Goal: Information Seeking & Learning: Learn about a topic

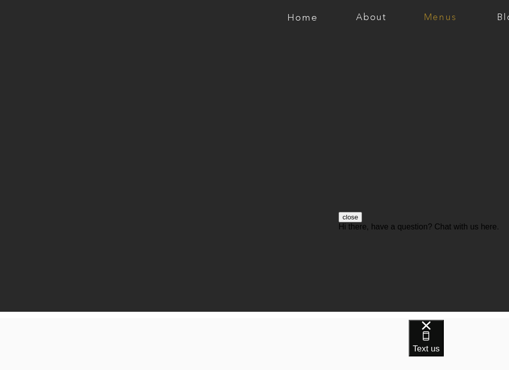
click at [435, 18] on nav "Menus" at bounding box center [440, 18] width 69 height 10
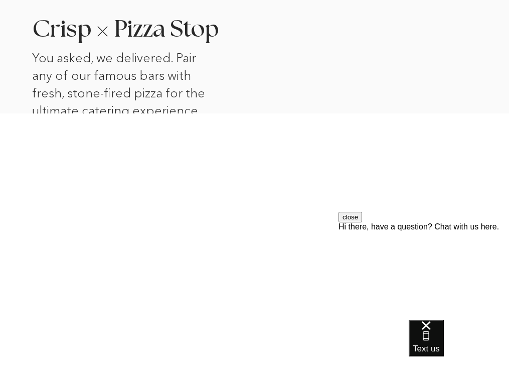
scroll to position [1039, 0]
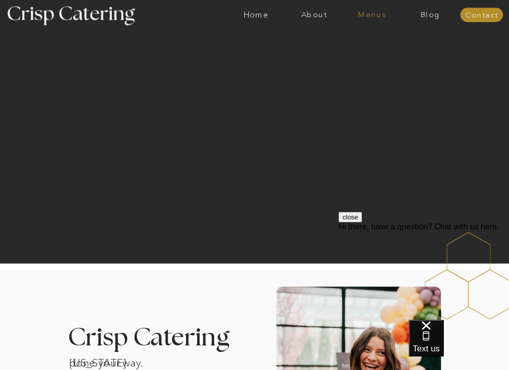
click at [383, 13] on nav "Menus" at bounding box center [372, 15] width 58 height 9
click at [370, 49] on nav "Winter (Sep-Feb)" at bounding box center [372, 50] width 70 height 8
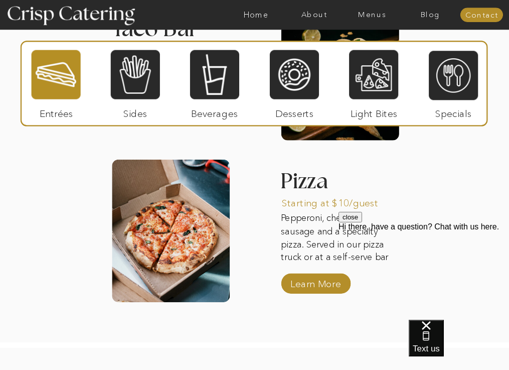
scroll to position [1345, 0]
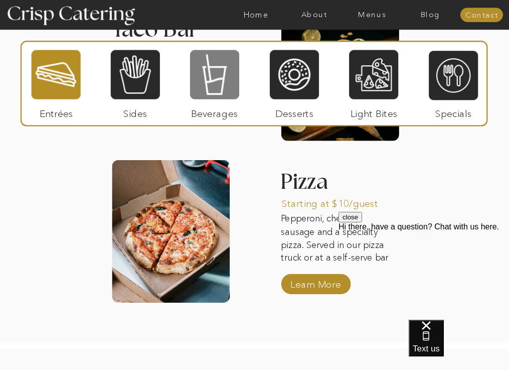
click at [214, 82] on div at bounding box center [214, 74] width 49 height 51
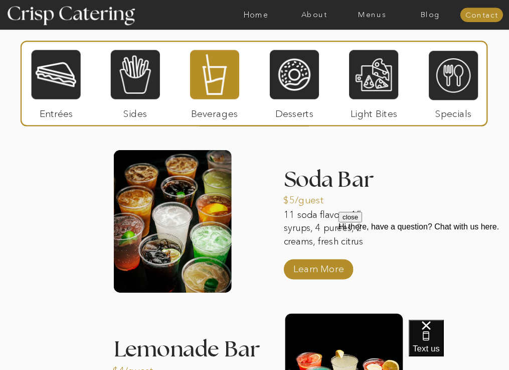
scroll to position [1036, 0]
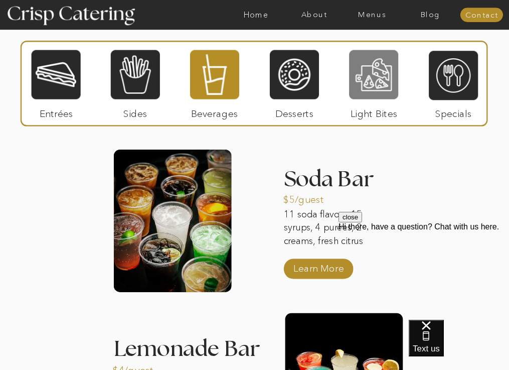
click at [371, 91] on div at bounding box center [373, 74] width 49 height 51
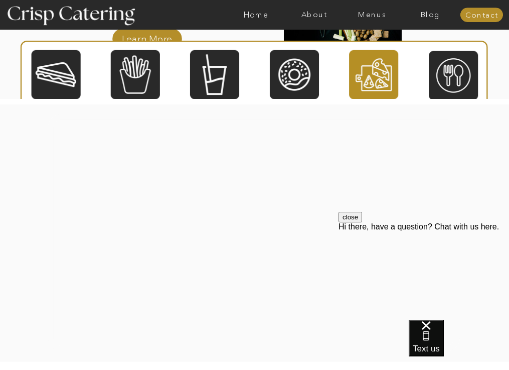
scroll to position [1279, 0]
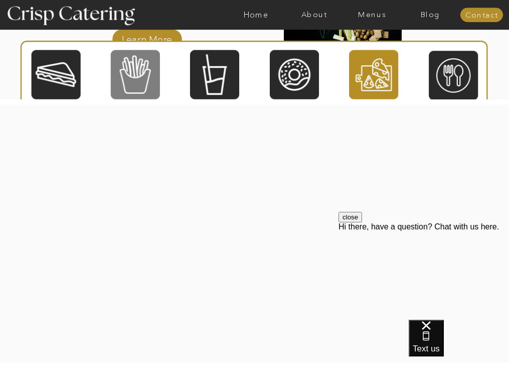
click at [140, 73] on div at bounding box center [135, 74] width 49 height 51
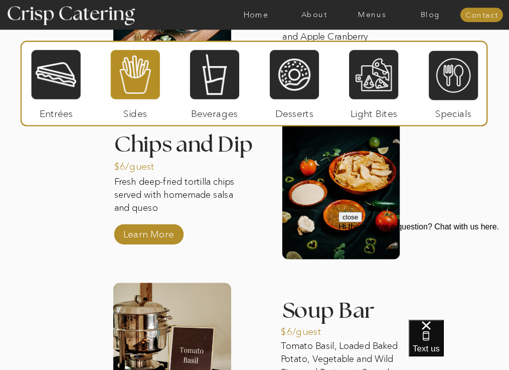
scroll to position [1393, 0]
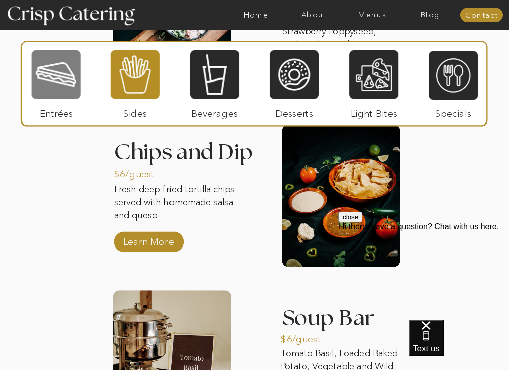
click at [60, 86] on div at bounding box center [56, 74] width 49 height 51
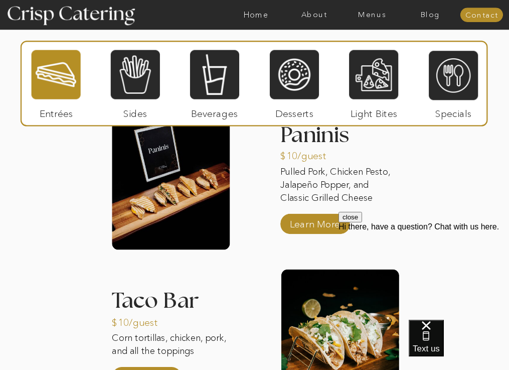
scroll to position [1084, 0]
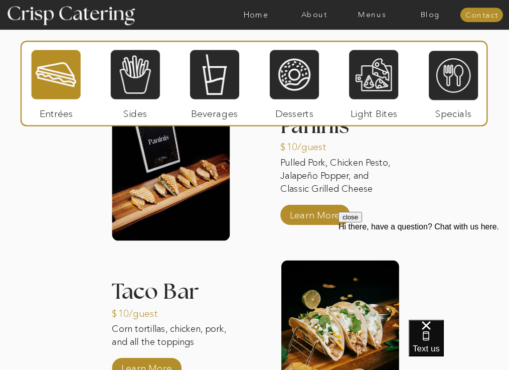
click at [199, 178] on div at bounding box center [171, 169] width 118 height 142
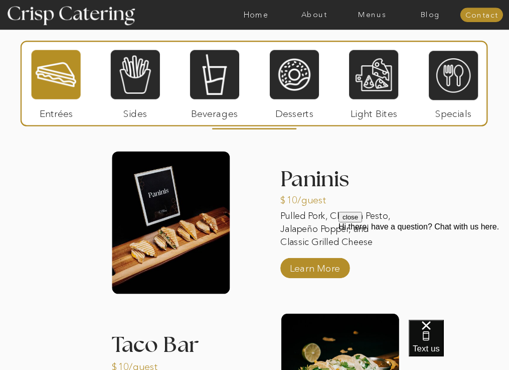
scroll to position [1030, 0]
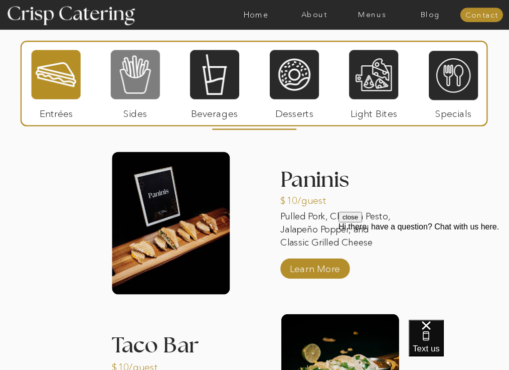
click at [126, 89] on div at bounding box center [135, 74] width 49 height 51
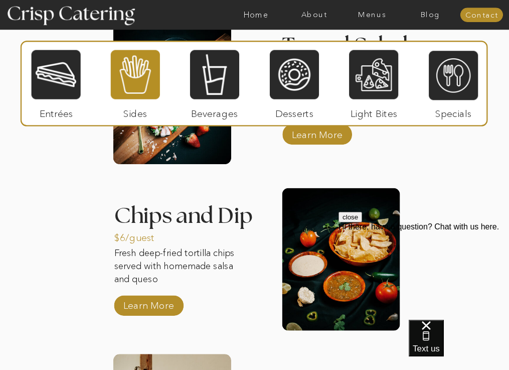
scroll to position [1238, 0]
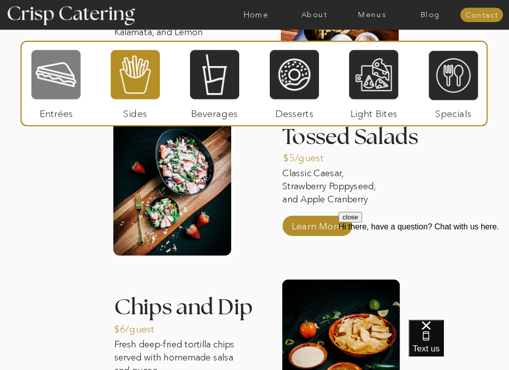
click at [53, 82] on div at bounding box center [56, 74] width 49 height 51
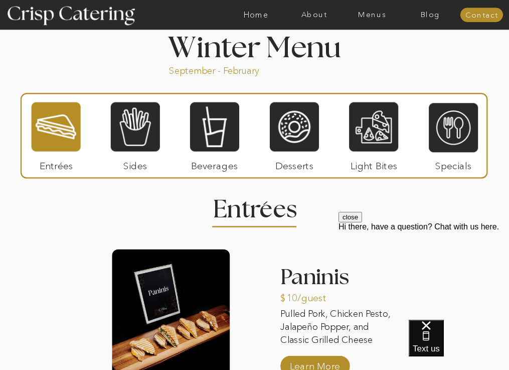
scroll to position [933, 0]
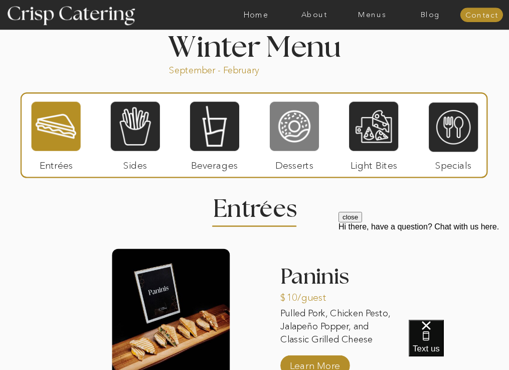
click at [294, 123] on div at bounding box center [294, 126] width 49 height 51
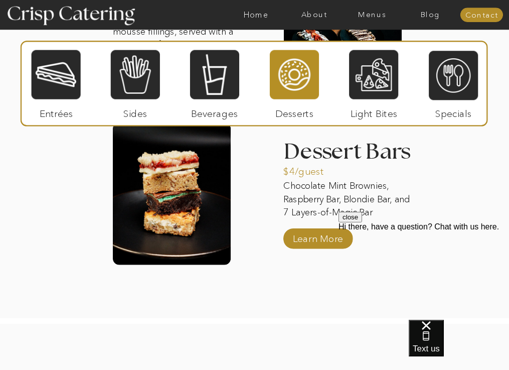
scroll to position [1400, 0]
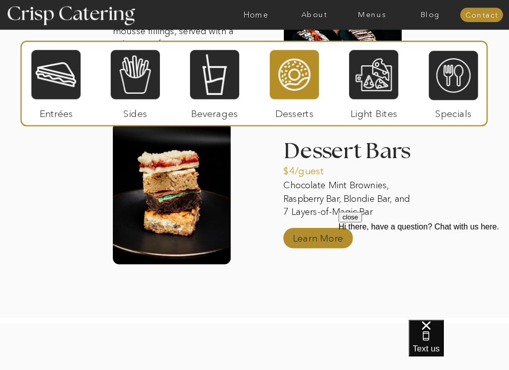
click at [314, 236] on p "Learn More" at bounding box center [318, 236] width 56 height 25
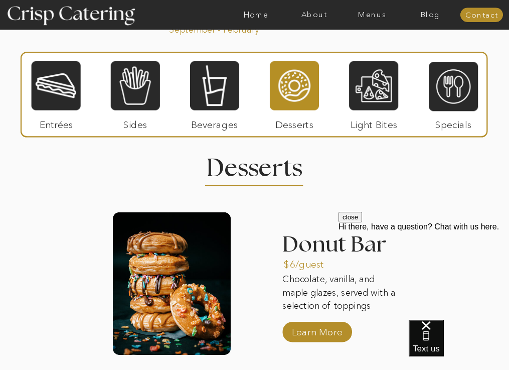
scroll to position [975, 0]
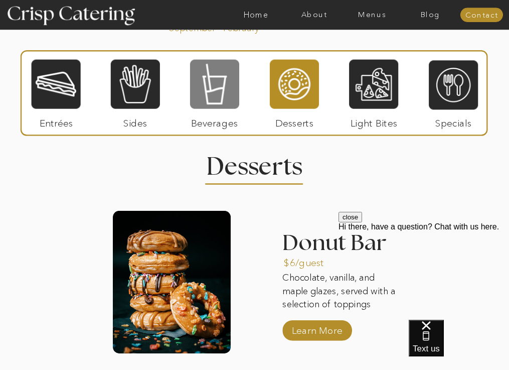
click at [210, 87] on div at bounding box center [214, 84] width 49 height 51
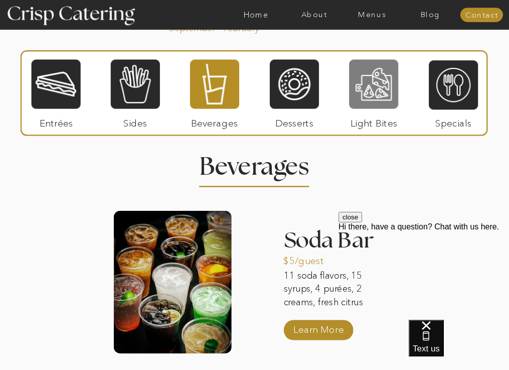
click at [380, 71] on div at bounding box center [373, 84] width 49 height 51
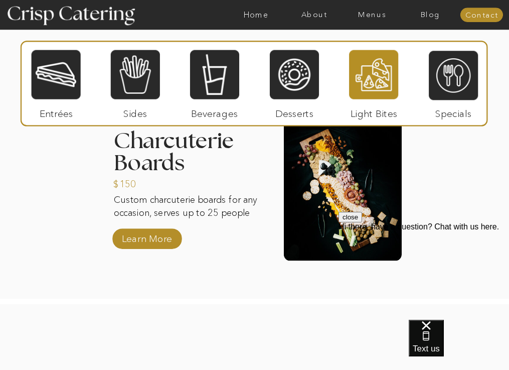
scroll to position [1081, 0]
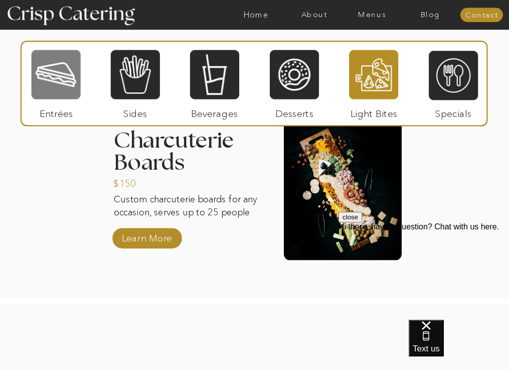
click at [71, 81] on div at bounding box center [56, 74] width 49 height 51
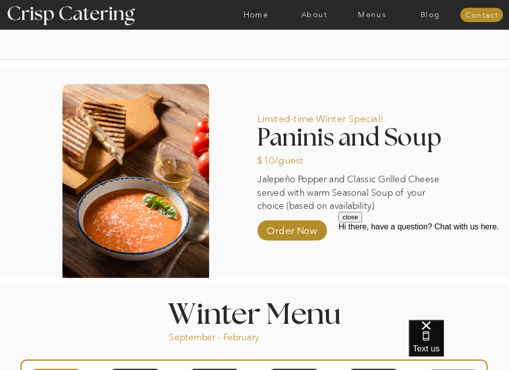
scroll to position [667, 0]
